Goal: Task Accomplishment & Management: Manage account settings

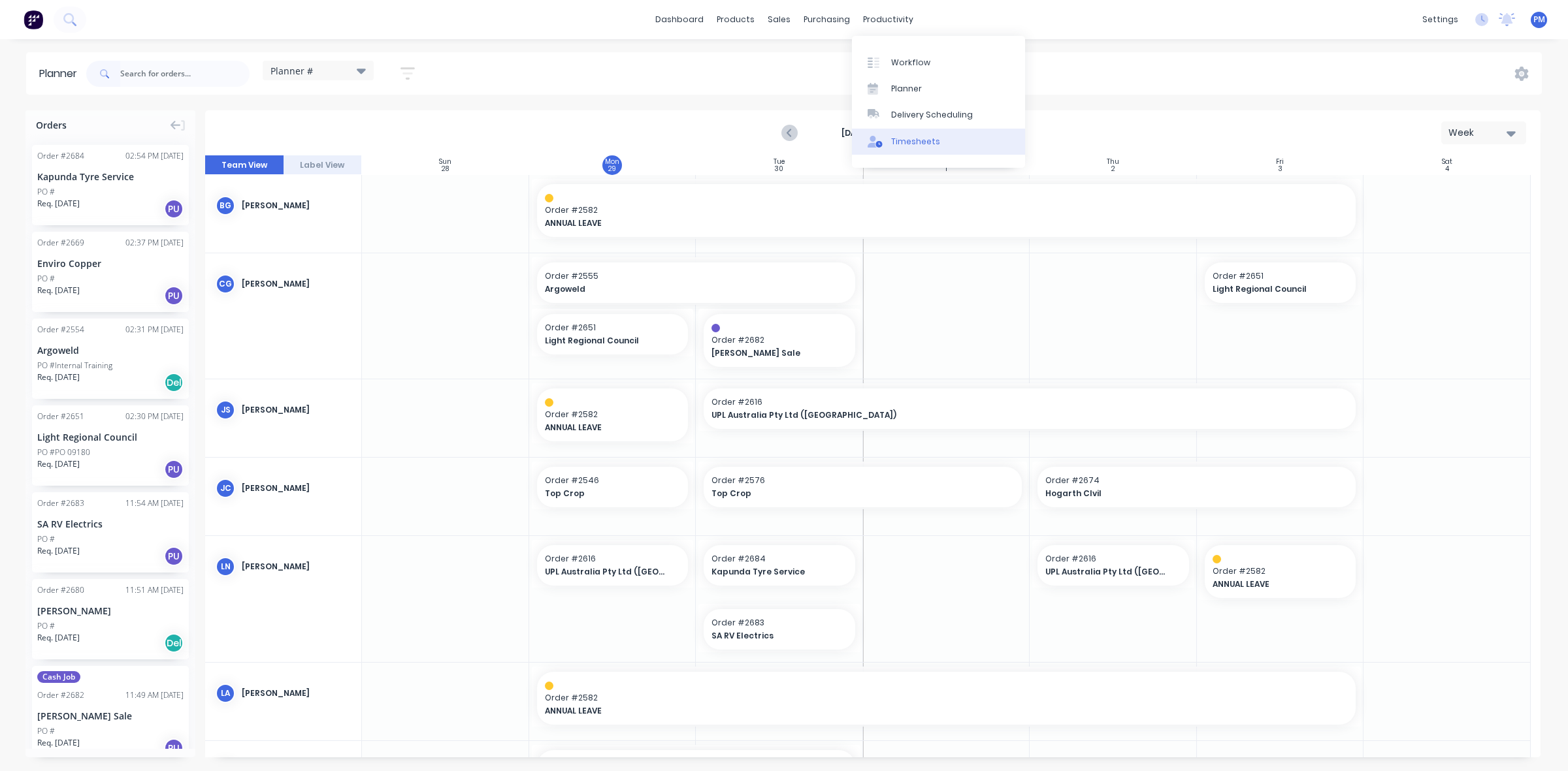
click at [905, 141] on div "Timesheets" at bounding box center [915, 142] width 49 height 12
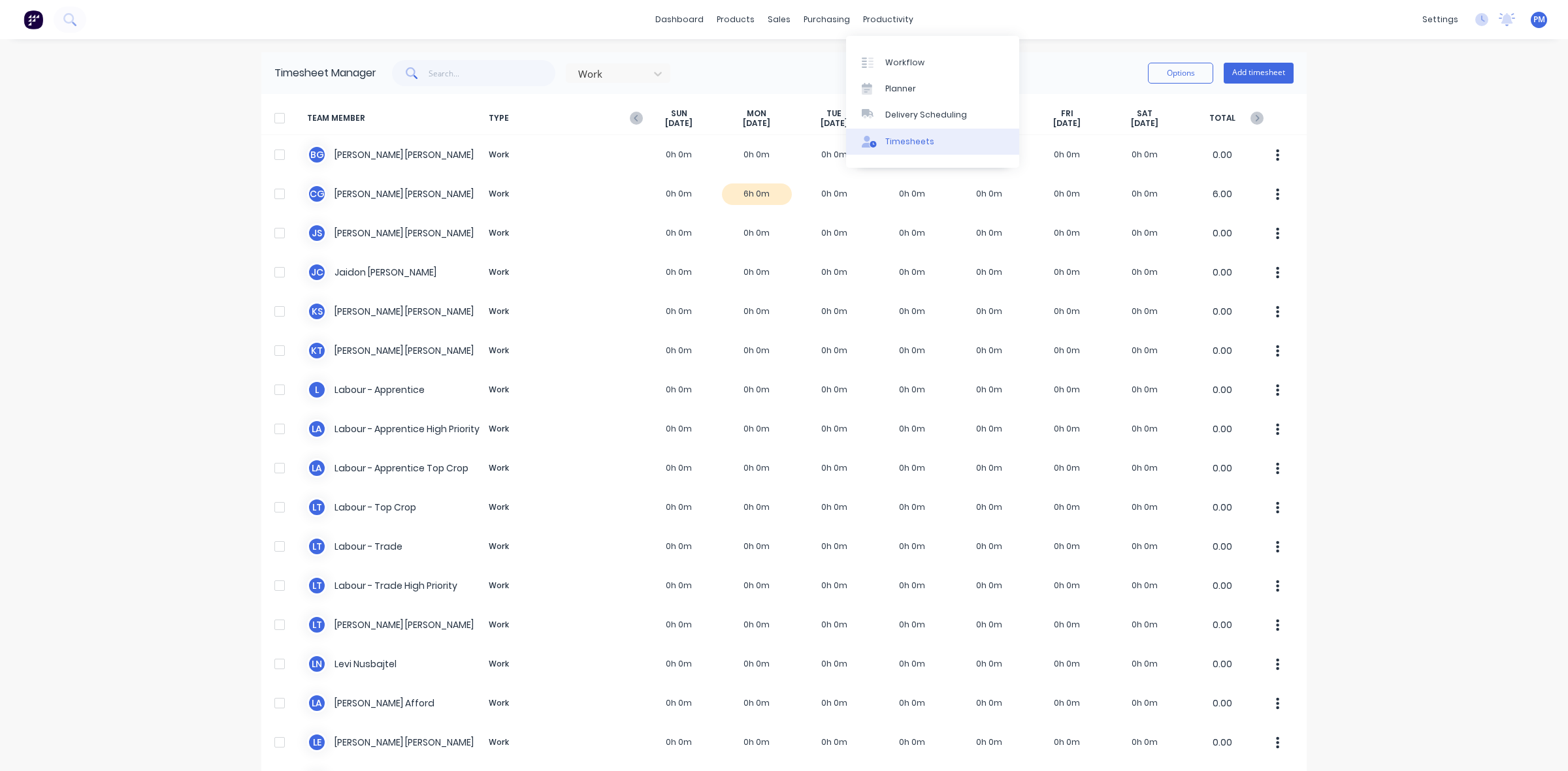
click at [907, 133] on link "Timesheets" at bounding box center [932, 142] width 173 height 26
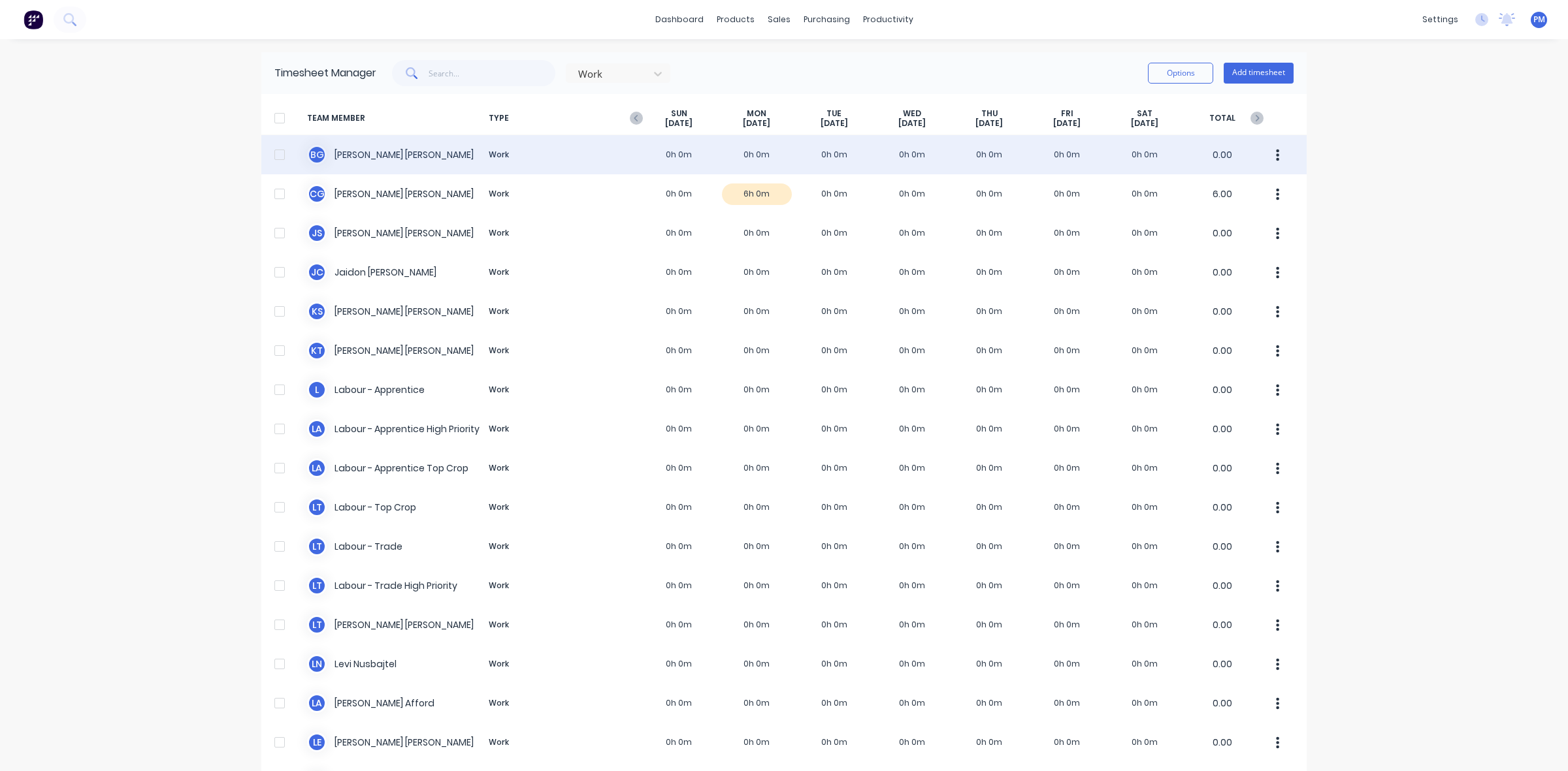
click at [778, 153] on div "[PERSON_NAME] Work 0h 0m 0h 0m 0h 0m 0h 0m 0h 0m 0h 0m 0h 0m 0.00" at bounding box center [784, 155] width 1045 height 39
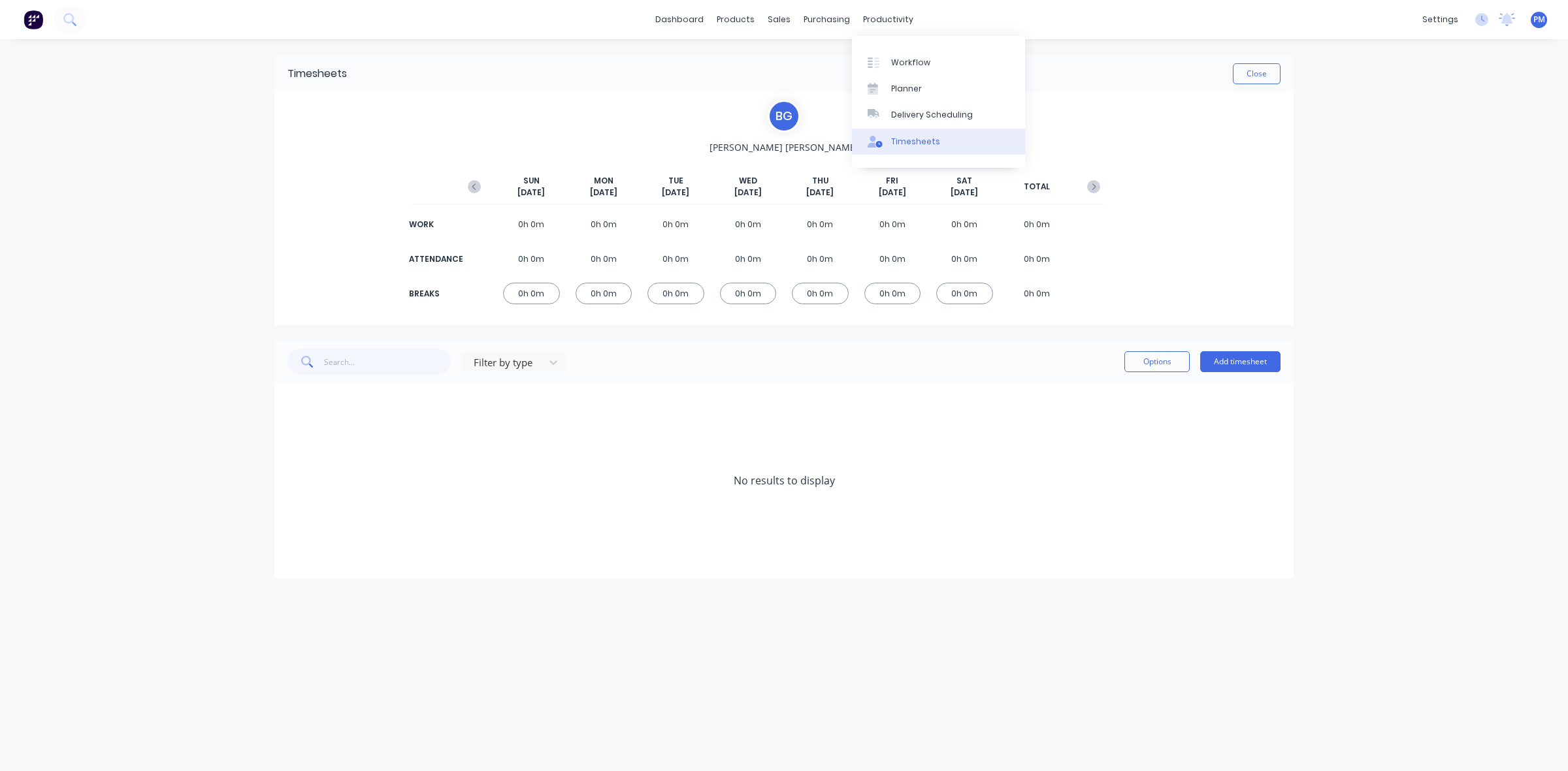
click at [914, 140] on div "Timesheets" at bounding box center [915, 142] width 49 height 12
